Goal: Task Accomplishment & Management: Use online tool/utility

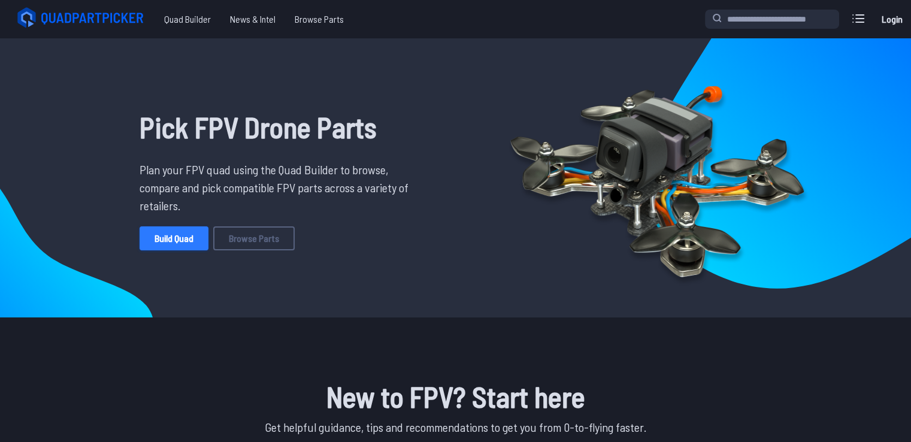
click at [201, 238] on link "Build Quad" at bounding box center [174, 238] width 69 height 24
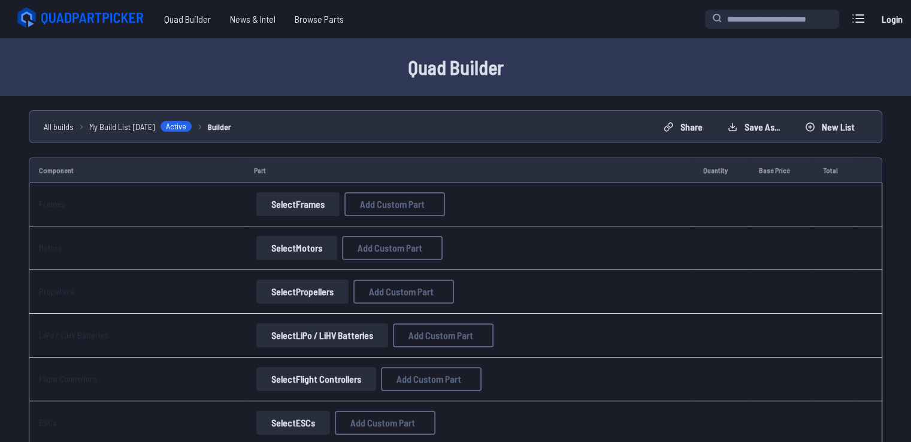
click at [306, 201] on button "Select Frames" at bounding box center [297, 204] width 83 height 24
click at [323, 204] on button "Select Frames" at bounding box center [297, 204] width 83 height 24
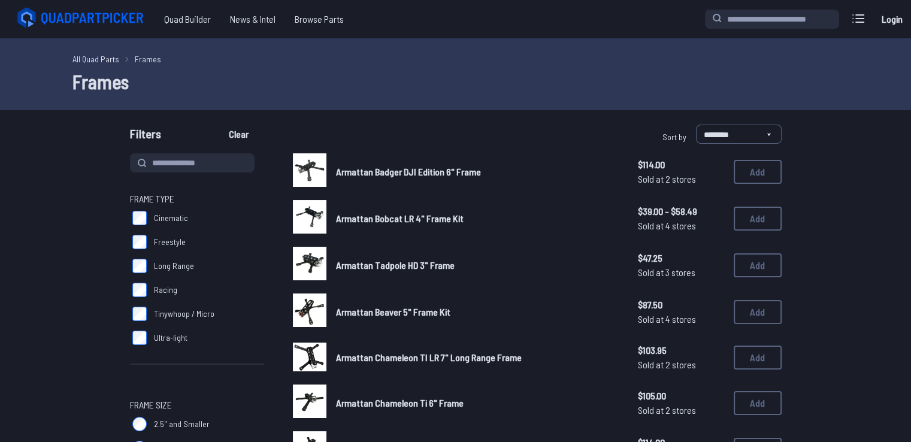
click at [462, 211] on link "Armattan Bobcat LR 4" Frame Kit" at bounding box center [477, 218] width 283 height 14
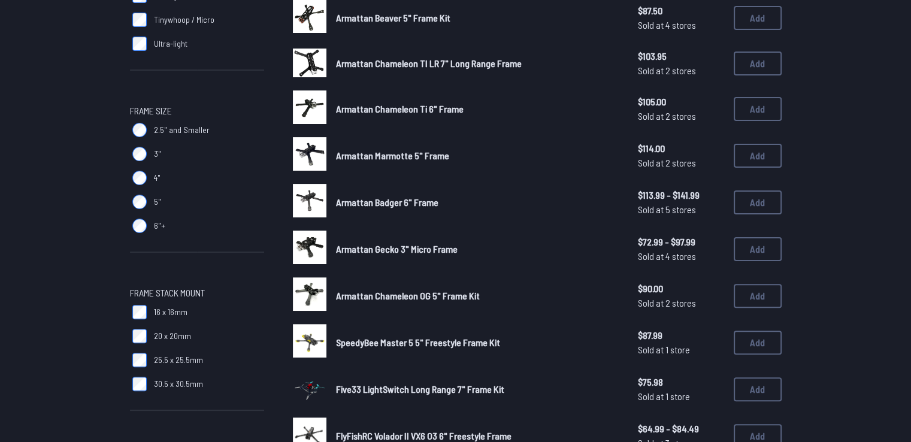
scroll to position [359, 0]
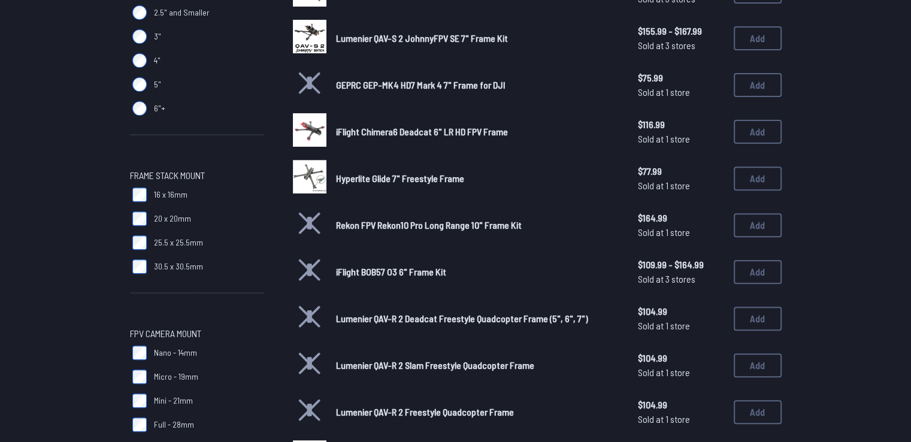
scroll to position [419, 0]
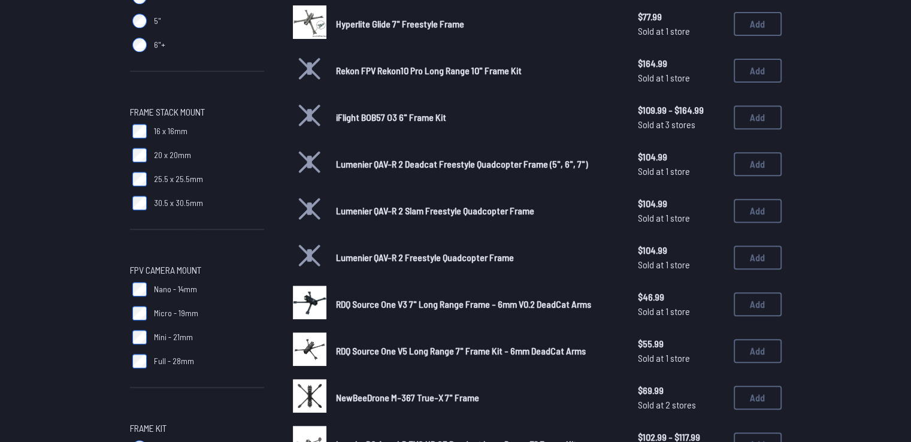
scroll to position [539, 0]
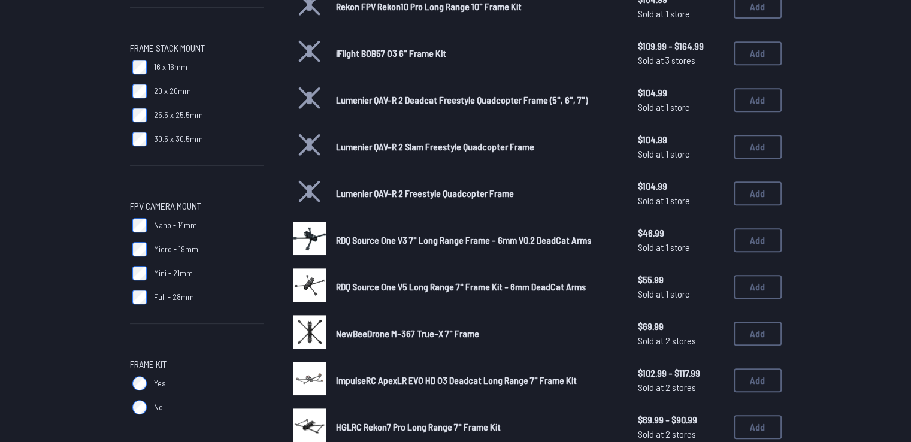
click at [182, 301] on span "Full - 28mm" at bounding box center [174, 297] width 40 height 12
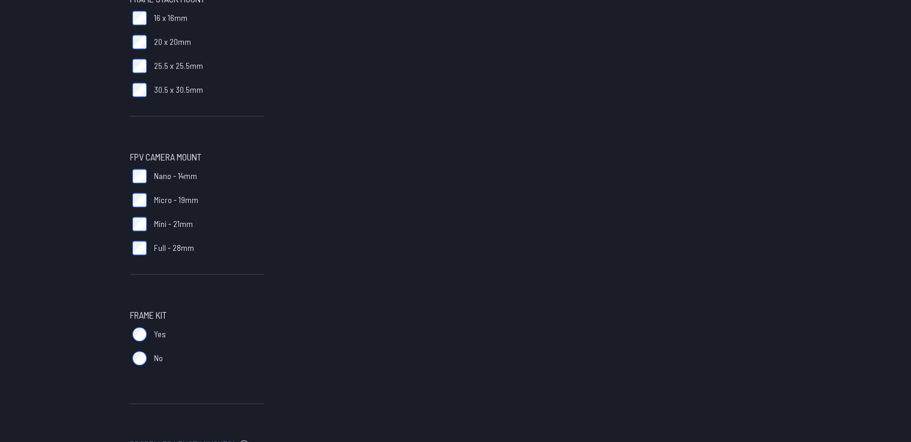
scroll to position [659, 0]
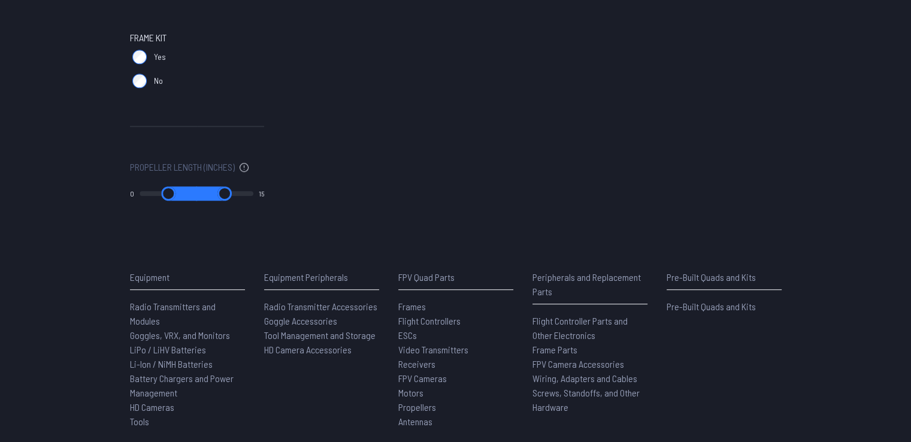
scroll to position [749, 0]
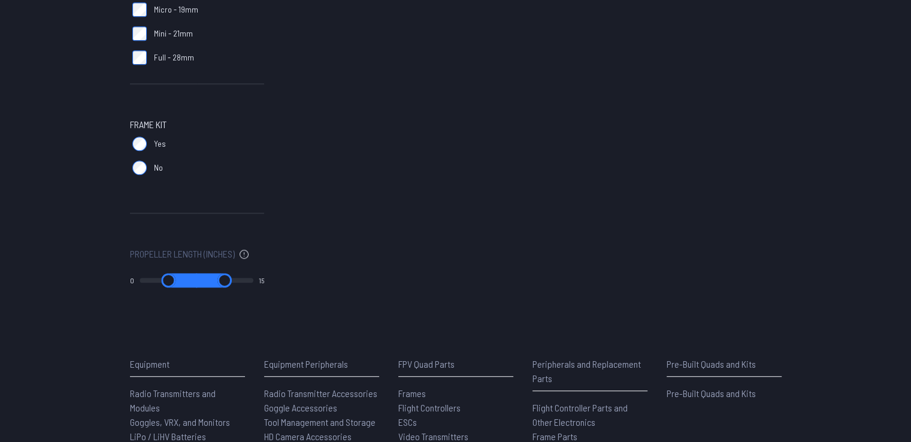
scroll to position [929, 0]
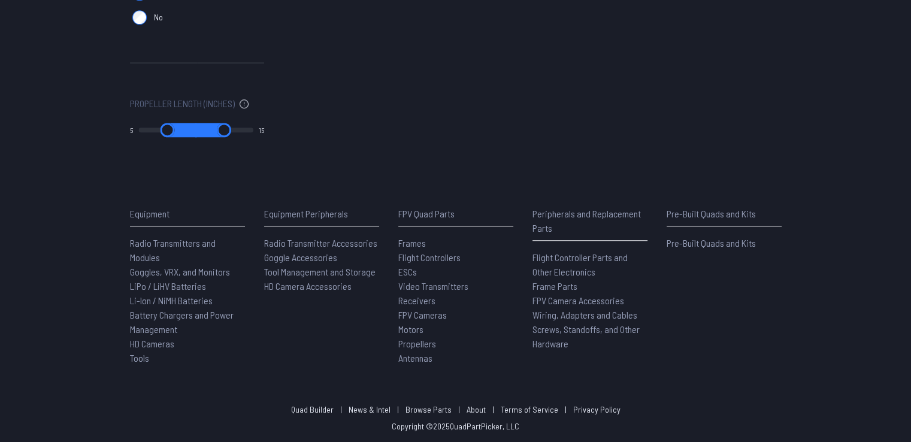
type input "*"
drag, startPoint x: 143, startPoint y: 129, endPoint x: 132, endPoint y: 132, distance: 11.2
click at [140, 132] on input "range" at bounding box center [169, 130] width 58 height 14
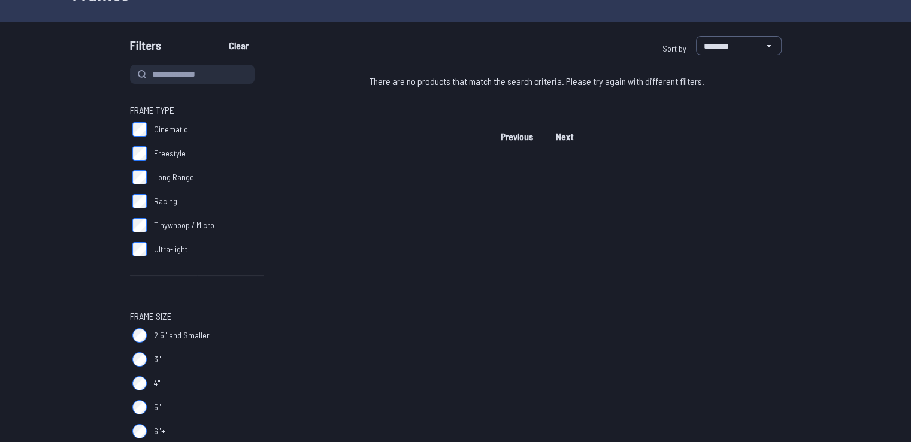
scroll to position [0, 0]
